Goal: Task Accomplishment & Management: Complete application form

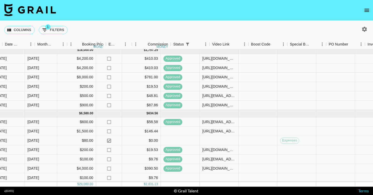
scroll to position [20, 0]
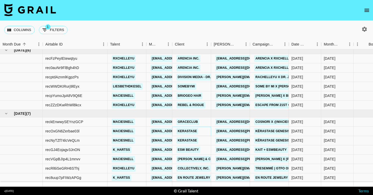
click at [183, 131] on link "Kerastase" at bounding box center [188, 131] width 22 height 6
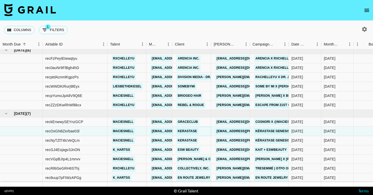
click at [185, 135] on link "Kerastase" at bounding box center [188, 131] width 22 height 6
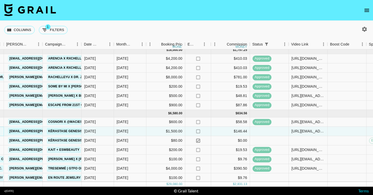
scroll to position [20, 208]
click at [267, 181] on div at bounding box center [269, 178] width 39 height 9
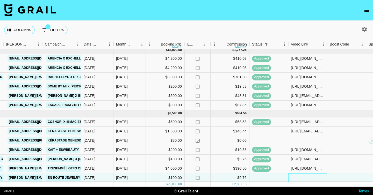
click at [309, 179] on div at bounding box center [308, 178] width 39 height 9
type input "https://www.tiktok.com/@k_hartss/video/7530742253187337503"
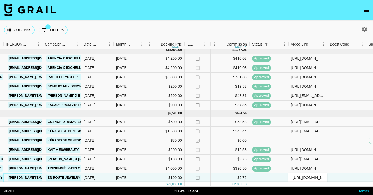
click at [26, 177] on link "jill.yang@enroutejewelry.com" at bounding box center [63, 178] width 111 height 6
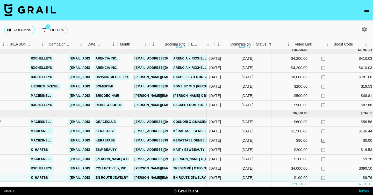
scroll to position [20, 0]
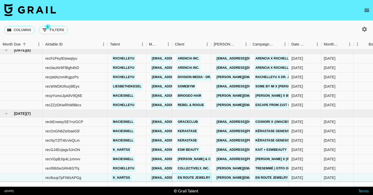
click at [195, 175] on div "En Route Jewelry" at bounding box center [194, 178] width 38 height 10
click at [195, 177] on link "En Route Jewelry" at bounding box center [194, 178] width 35 height 6
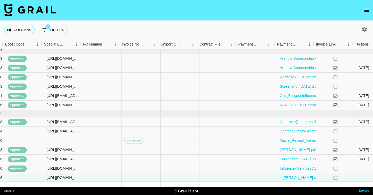
scroll to position [20, 533]
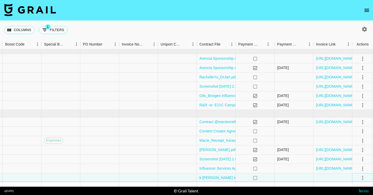
click at [362, 176] on icon "select merge strategy" at bounding box center [363, 178] width 6 height 6
click at [350, 166] on div "Approve" at bounding box center [352, 167] width 16 height 6
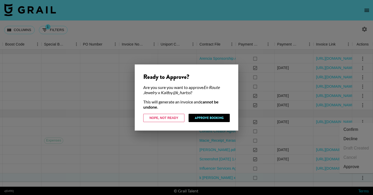
click at [209, 124] on div "Ready to Approve? Are you sure you want to approve En Route Jewelry x Kait by @…" at bounding box center [187, 98] width 104 height 66
click at [204, 115] on button "Approve Booking" at bounding box center [209, 118] width 41 height 8
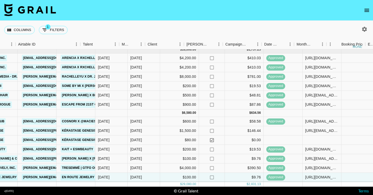
scroll to position [20, 214]
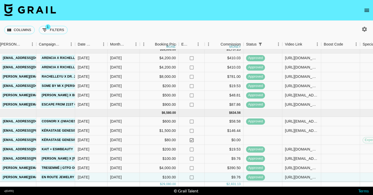
click at [367, 10] on icon "open drawer" at bounding box center [367, 10] width 5 height 3
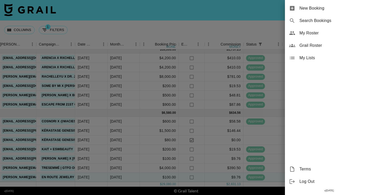
click at [367, 10] on span "New Booking" at bounding box center [334, 8] width 69 height 6
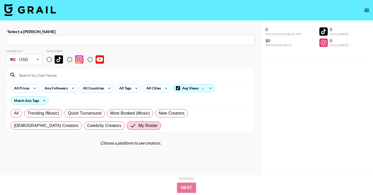
click at [43, 35] on div "​" at bounding box center [130, 40] width 249 height 10
click at [40, 39] on input "text" at bounding box center [130, 40] width 243 height 6
paste input "wesley@daehair.com"
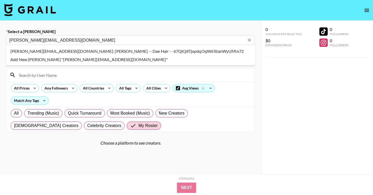
click at [57, 53] on li "wesley@daehair.com: Wesley Orians -- Dae Hair -- 67QlQ8TjxpdqOqW6TdanWyUMin72" at bounding box center [130, 51] width 249 height 8
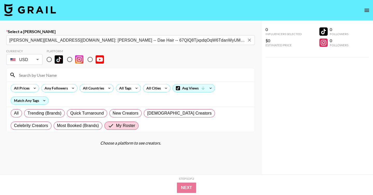
type input "wesley@daehair.com: Wesley Orians -- Dae Hair -- 67QlQ8TjxpdqOqW6TdanWyUMin72"
click at [48, 61] on input "radio" at bounding box center [49, 59] width 11 height 11
radio input "true"
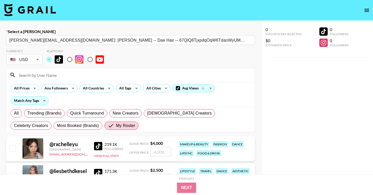
click at [48, 72] on input at bounding box center [134, 75] width 236 height 8
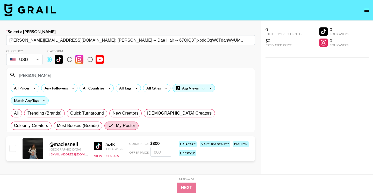
type input "macie"
click at [156, 151] on input "number" at bounding box center [161, 152] width 21 height 10
checkbox input "true"
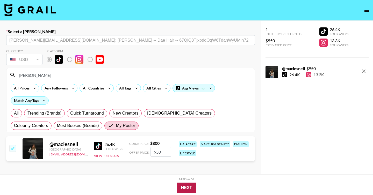
type input "950"
click at [190, 188] on button "Next" at bounding box center [187, 188] width 20 height 10
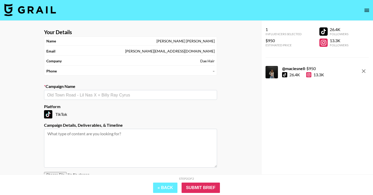
click at [73, 90] on div "​" at bounding box center [130, 95] width 173 height 10
click at [75, 105] on li "Add New Campaign: "Dae Hair x Macie Snell"" at bounding box center [130, 106] width 173 height 8
type input "Dae Hair x Macie Snell"
click at [64, 141] on textarea at bounding box center [130, 148] width 173 height 39
paste textarea "Scope of Work: 1 TikTok Timeline: To go live on August 31 Product: NEW Desert P…"
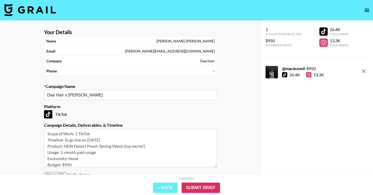
scroll to position [2, 0]
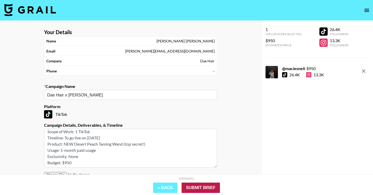
type textarea "Scope of Work: 1 TikTok Timeline: To go live on August 31 Product: NEW Desert P…"
click at [192, 188] on input "Submit Brief" at bounding box center [201, 188] width 38 height 10
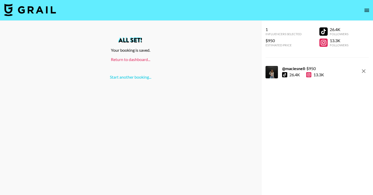
click at [132, 57] on link "Return to dashboard..." at bounding box center [130, 59] width 39 height 5
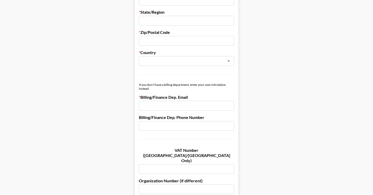
scroll to position [386, 0]
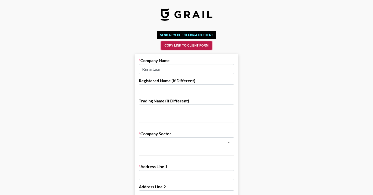
click at [192, 46] on button "Copy Link to Client Form" at bounding box center [186, 45] width 51 height 8
